Goal: Information Seeking & Learning: Learn about a topic

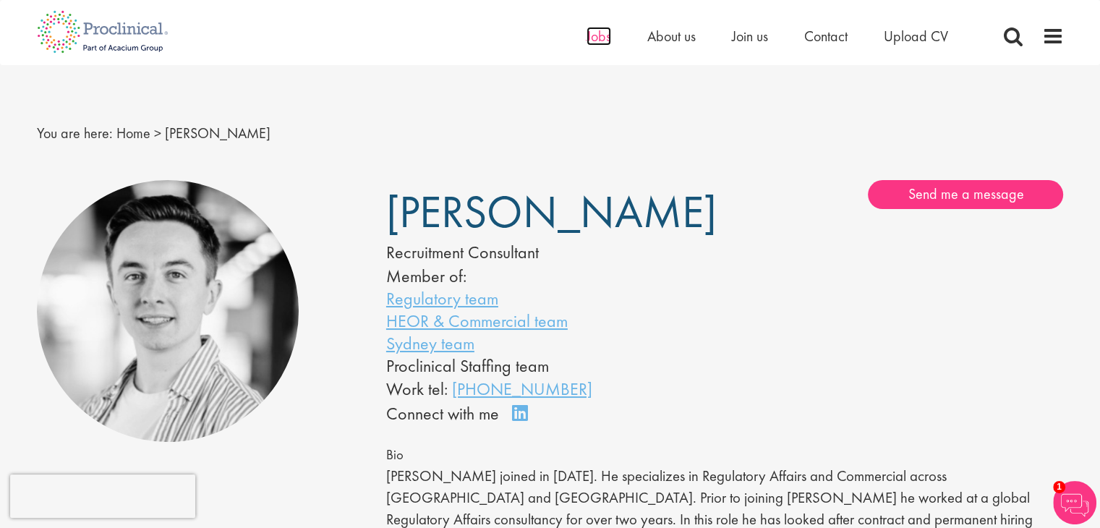
click at [600, 35] on span "Jobs" at bounding box center [599, 36] width 25 height 19
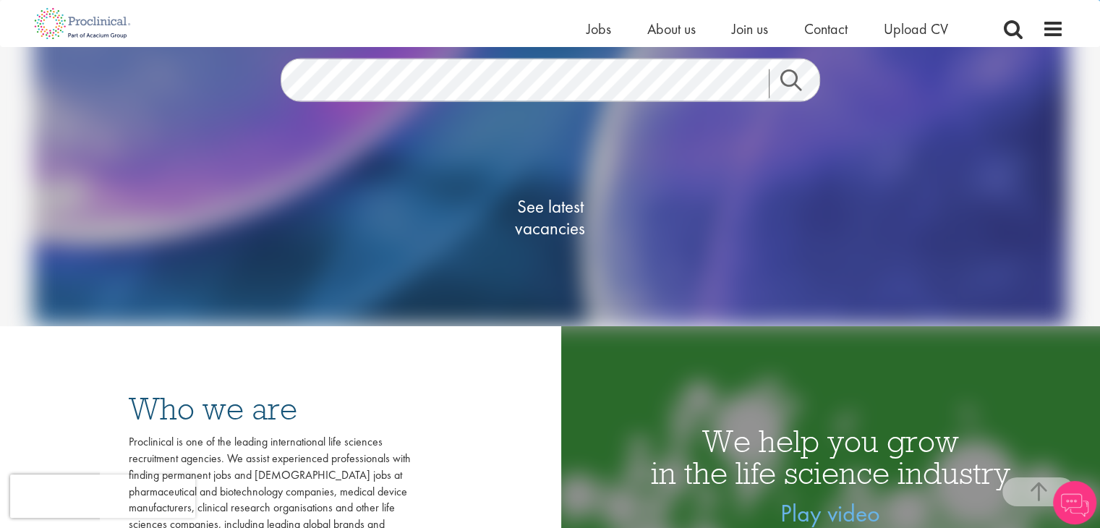
scroll to position [289, 0]
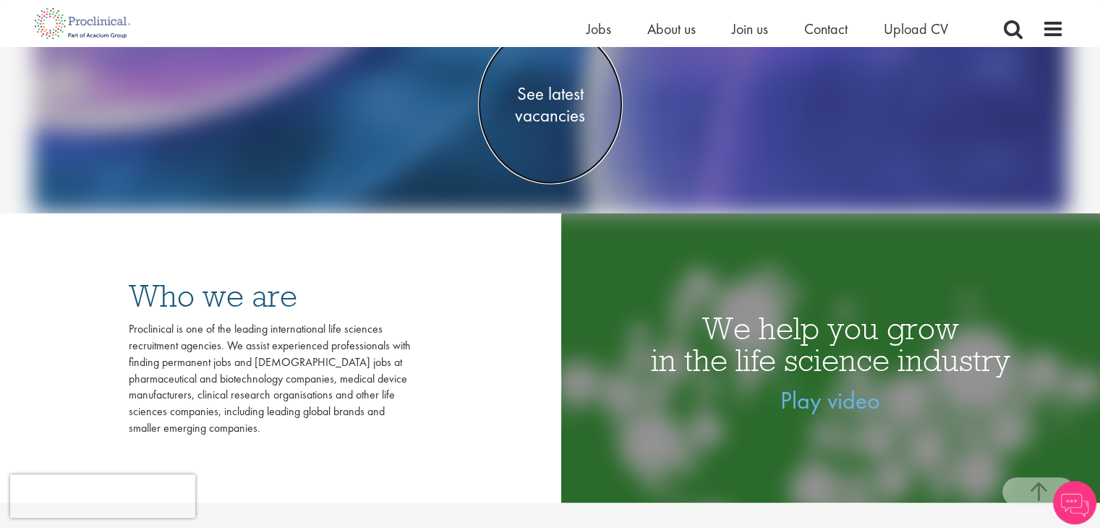
click at [551, 109] on span "See latest vacancies" at bounding box center [550, 103] width 145 height 43
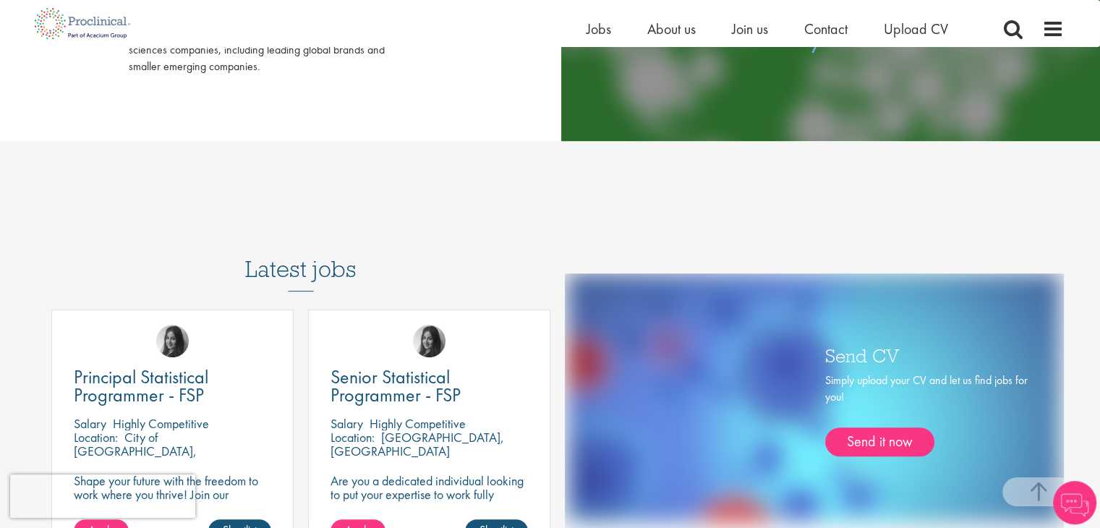
scroll to position [698, 0]
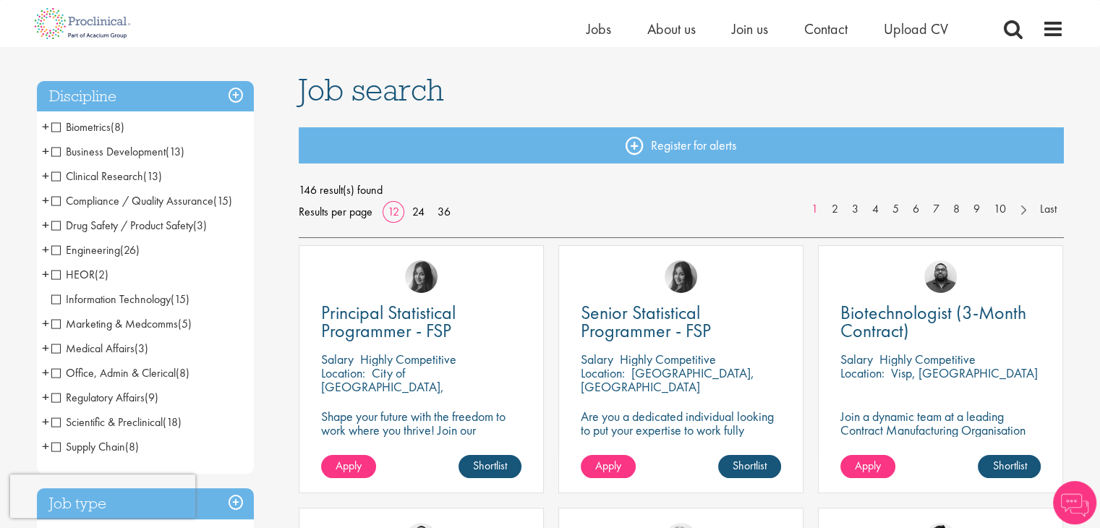
scroll to position [72, 0]
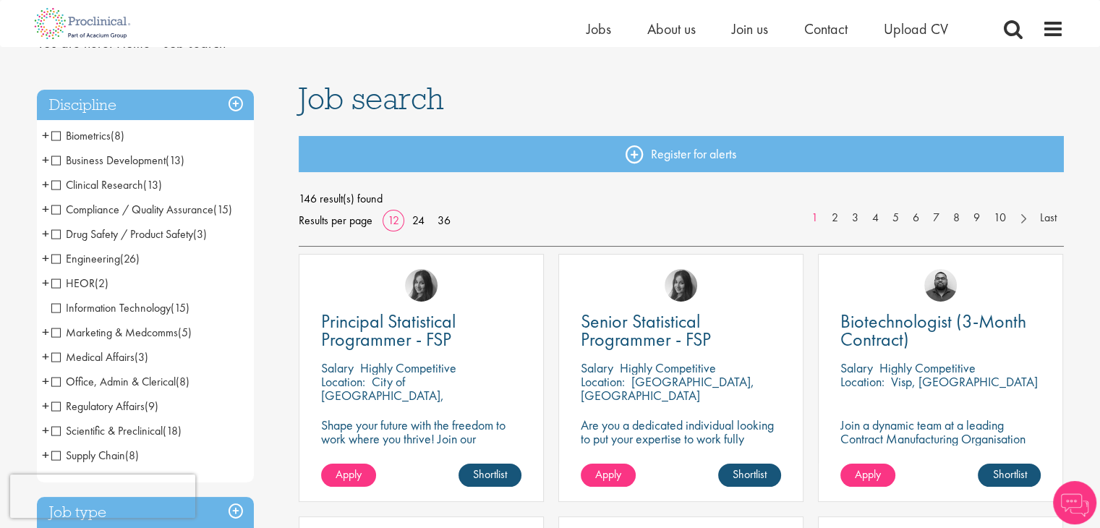
click at [87, 259] on span "Engineering" at bounding box center [85, 258] width 69 height 15
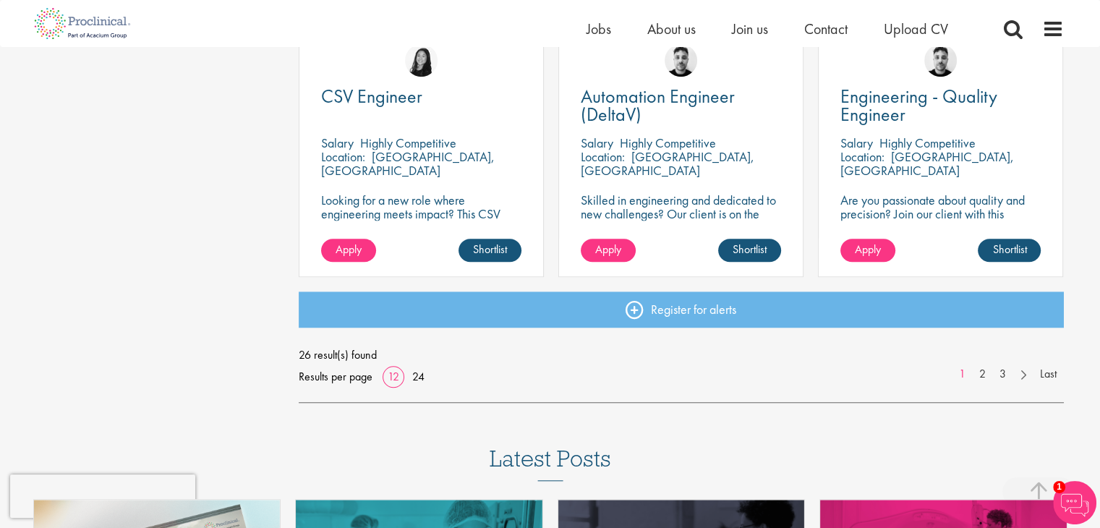
scroll to position [1013, 0]
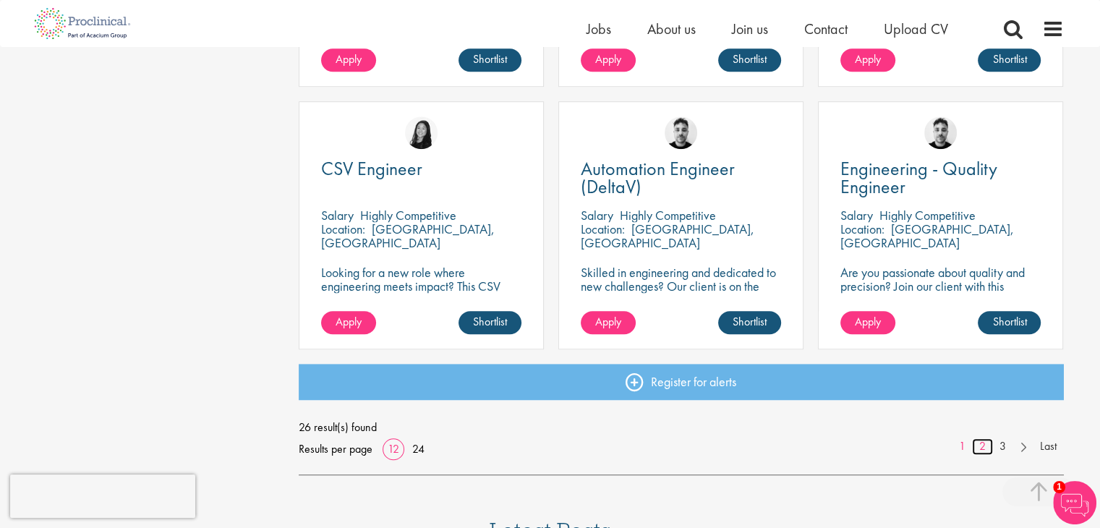
click at [987, 443] on link "2" at bounding box center [982, 446] width 21 height 17
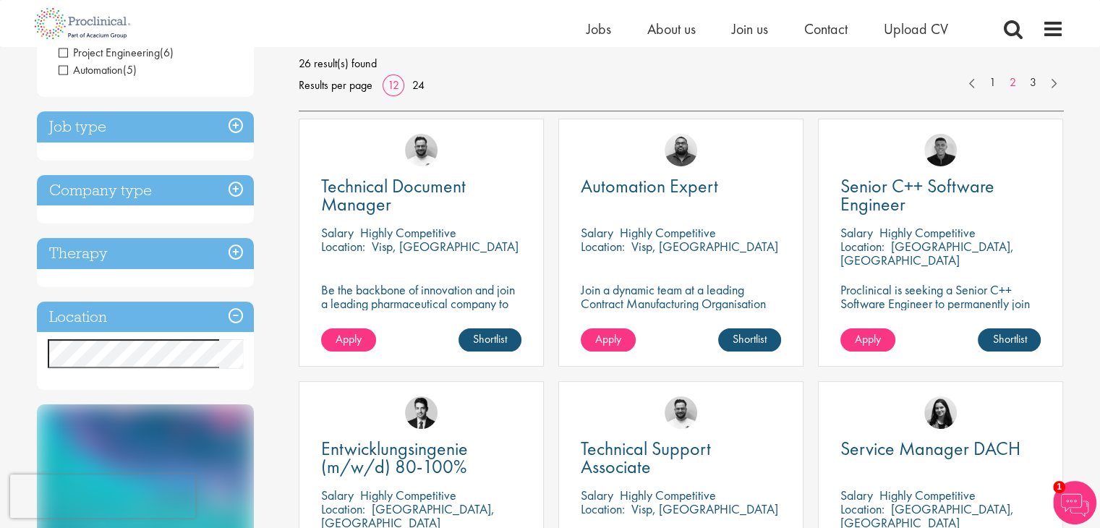
scroll to position [217, 0]
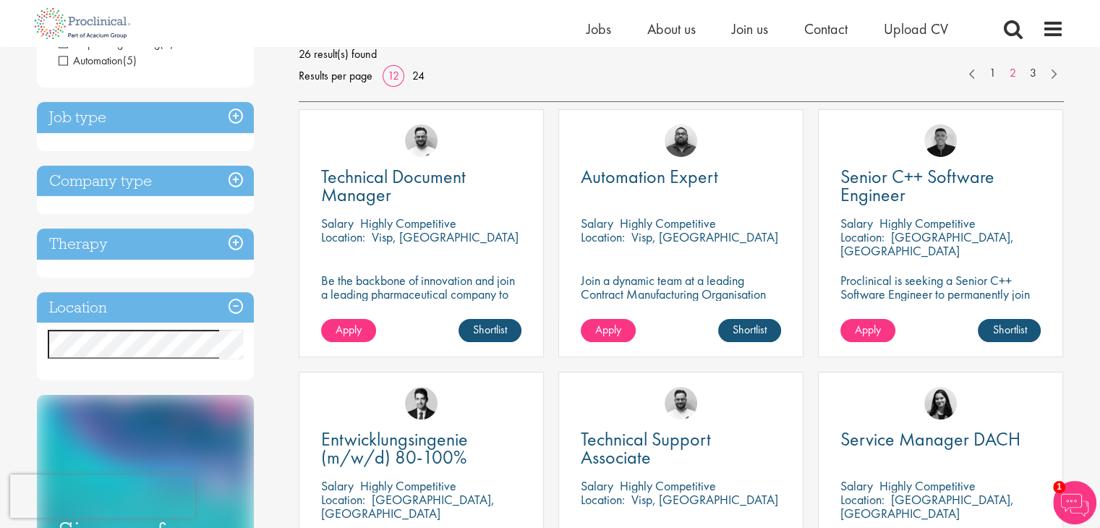
click at [226, 299] on h3 "Location" at bounding box center [145, 307] width 217 height 31
click at [232, 313] on h3 "Location" at bounding box center [145, 307] width 217 height 31
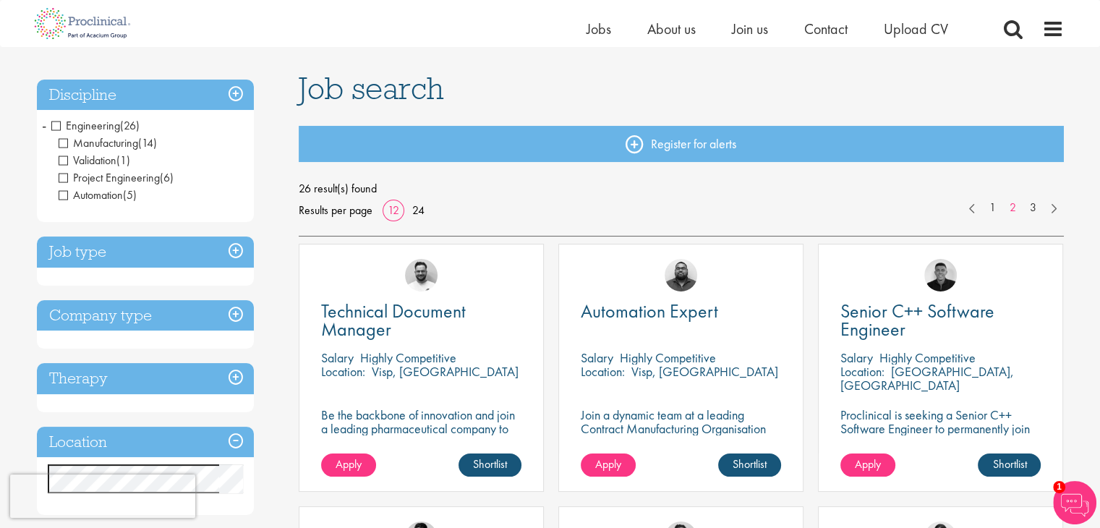
scroll to position [0, 0]
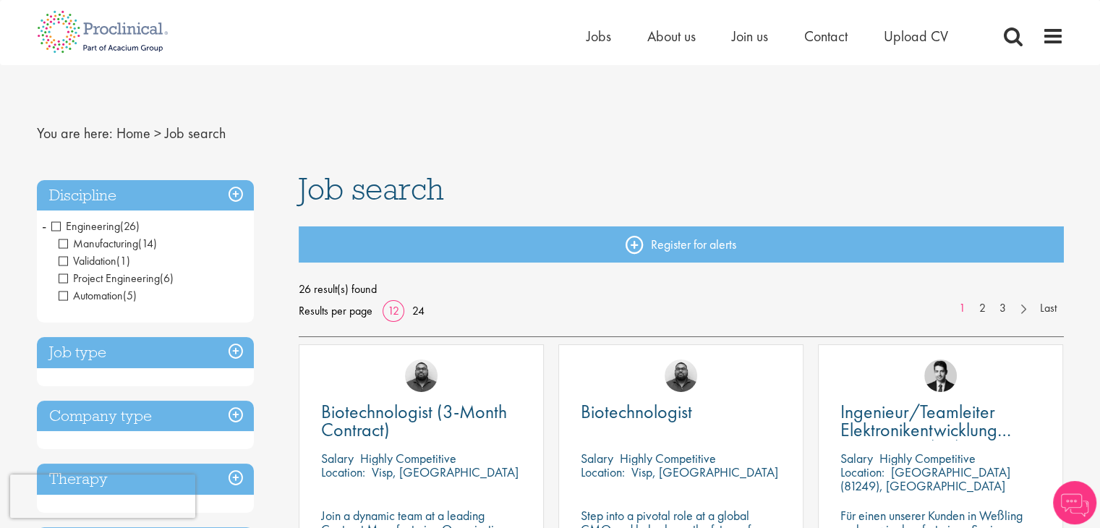
click at [55, 229] on span "Engineering" at bounding box center [85, 225] width 69 height 15
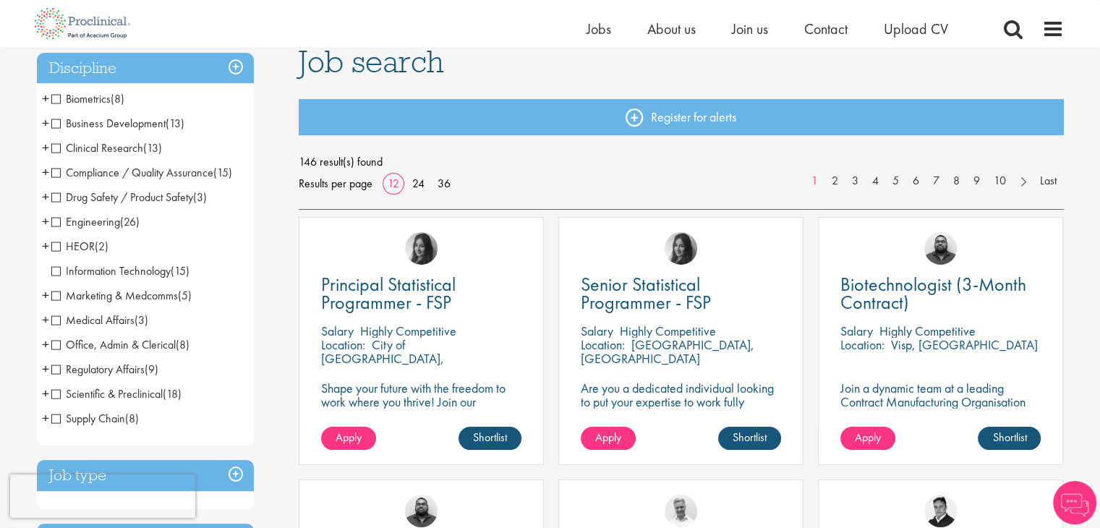
scroll to position [145, 0]
